Goal: Task Accomplishment & Management: Manage account settings

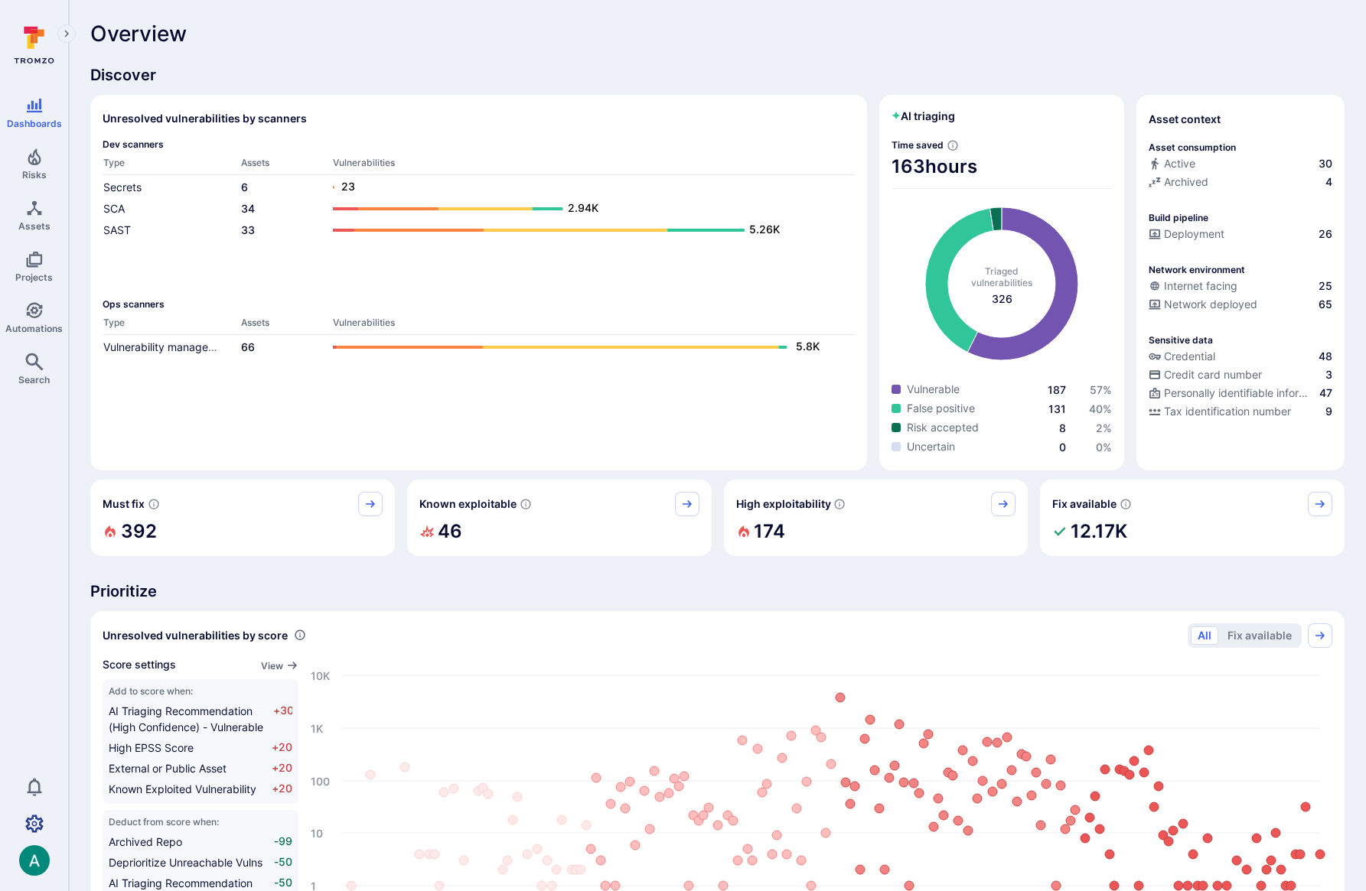
click at [34, 818] on icon "Settings" at bounding box center [34, 824] width 18 height 18
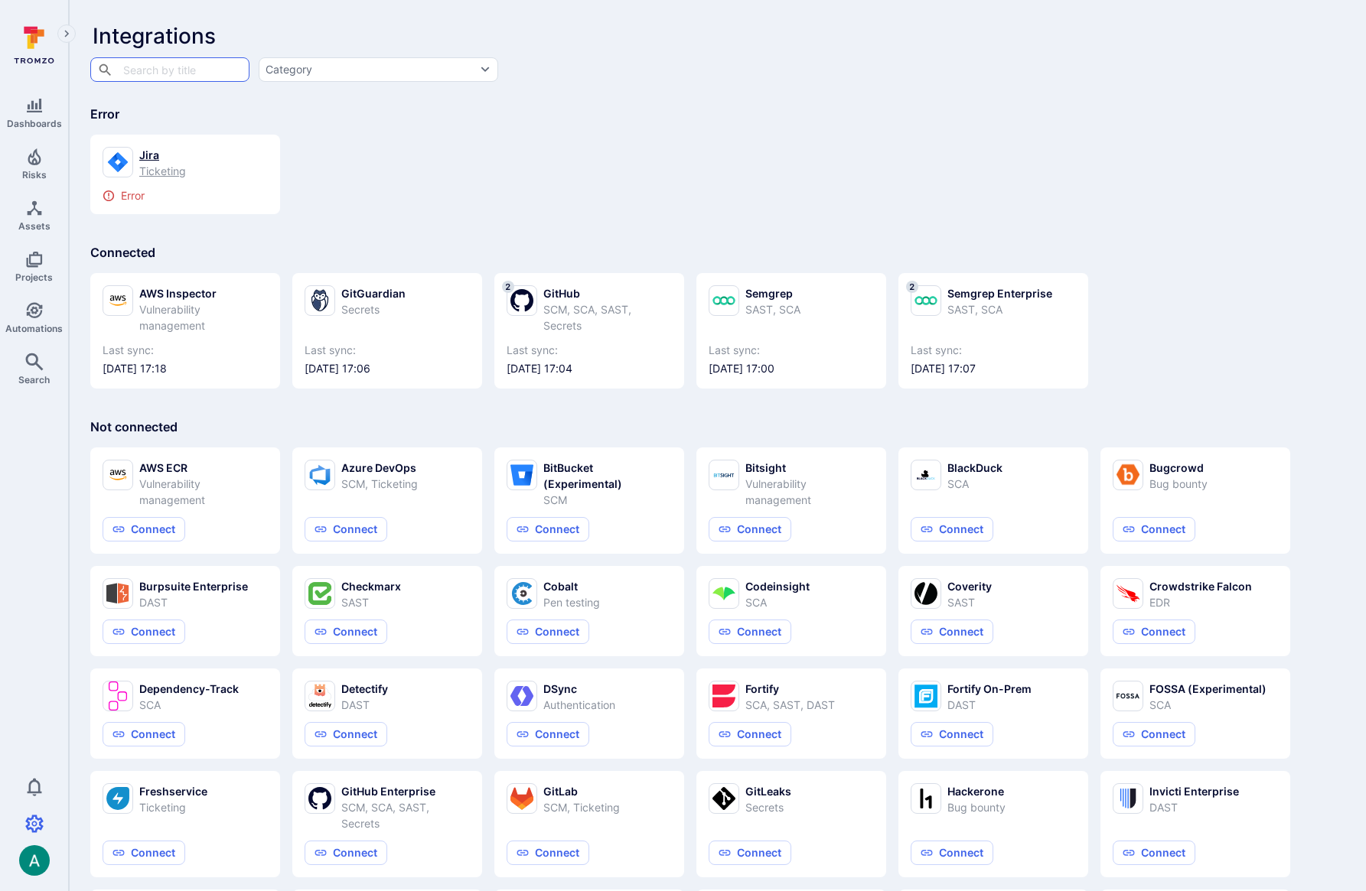
click at [140, 169] on div "Ticketing" at bounding box center [162, 171] width 47 height 16
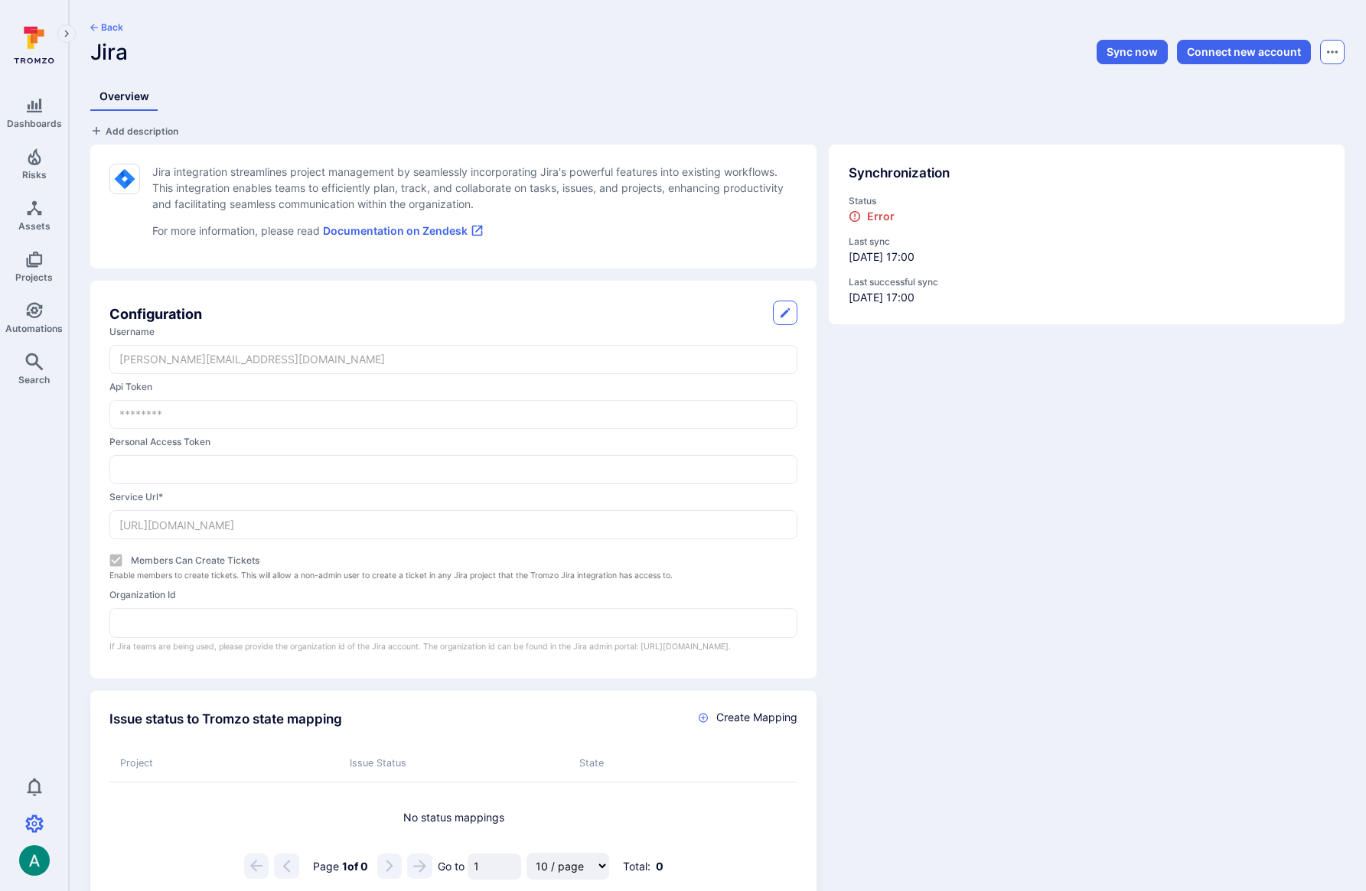
click at [1333, 55] on icon "Options menu" at bounding box center [1332, 52] width 11 height 12
click at [1242, 90] on button "Delete" at bounding box center [1277, 91] width 107 height 16
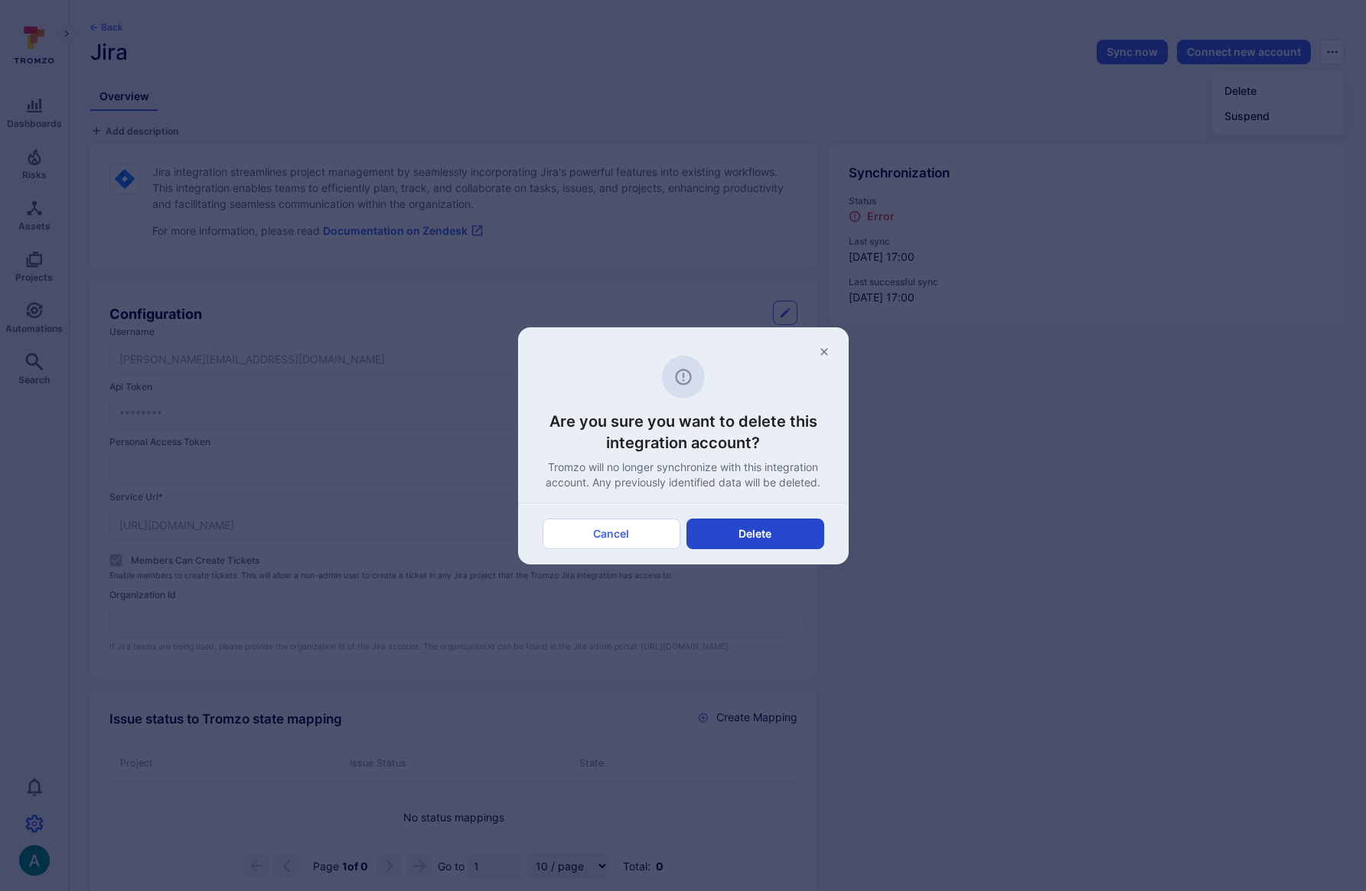
click at [795, 536] on button "Delete" at bounding box center [755, 534] width 138 height 31
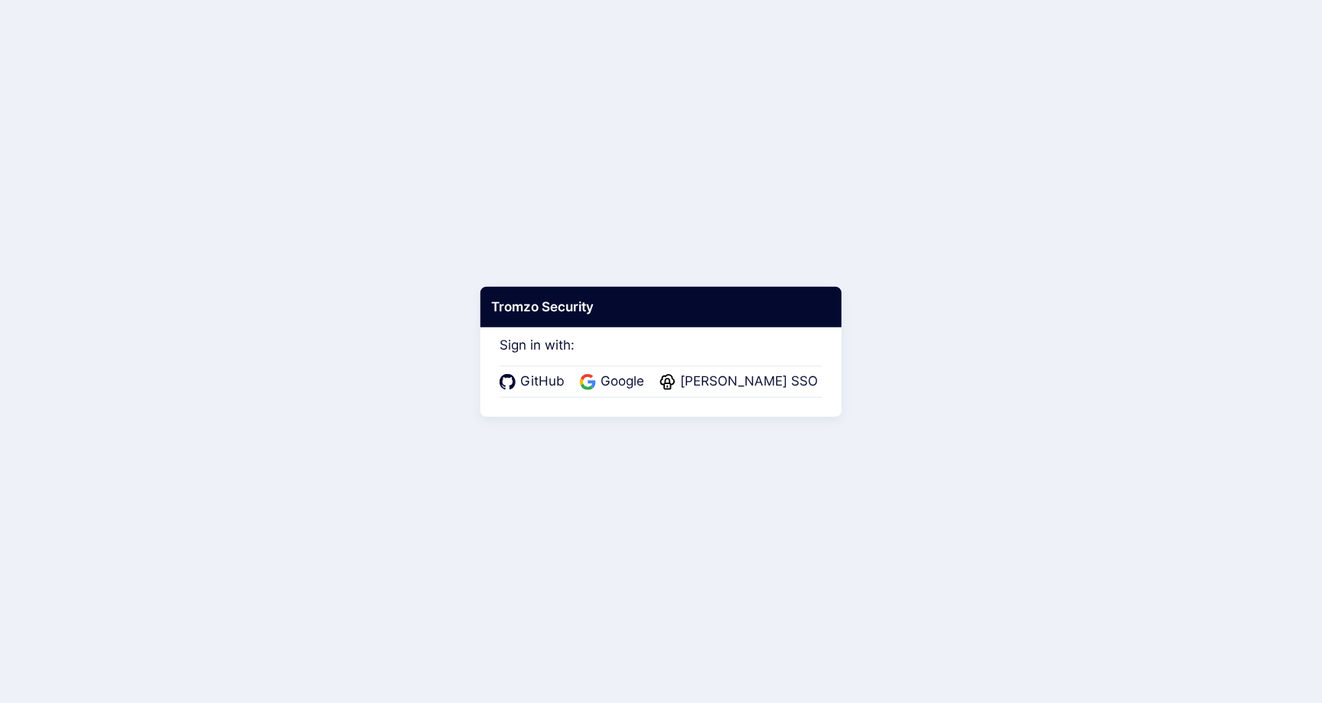
drag, startPoint x: 652, startPoint y: 439, endPoint x: 651, endPoint y: 422, distance: 16.8
click at [651, 429] on body "Tromzo Security Sign in with: GitHub Google Warby Parker SSO" at bounding box center [661, 351] width 1322 height 703
click at [631, 378] on span "Google" at bounding box center [622, 382] width 53 height 20
